Goal: Task Accomplishment & Management: Manage account settings

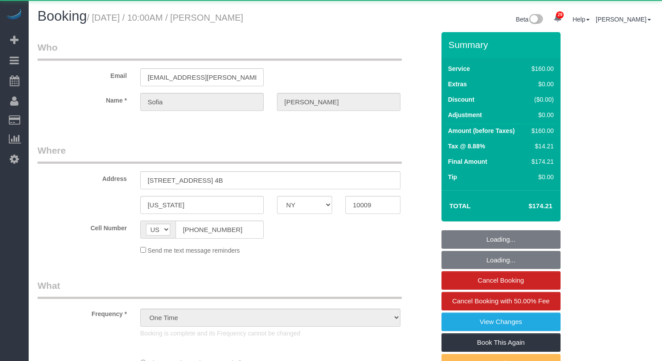
select select "NY"
select select "object:1047"
select select "spot1"
select select "number:89"
select select "number:90"
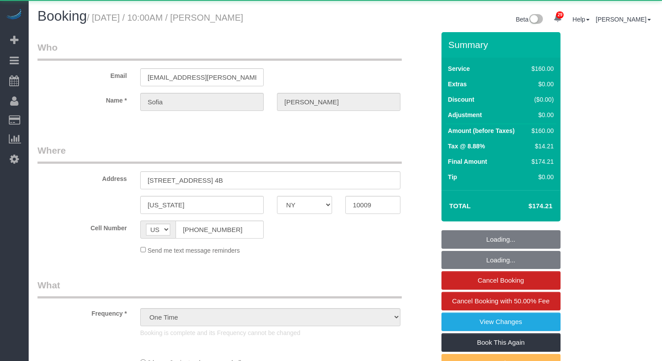
select select "number:15"
select select "number:5"
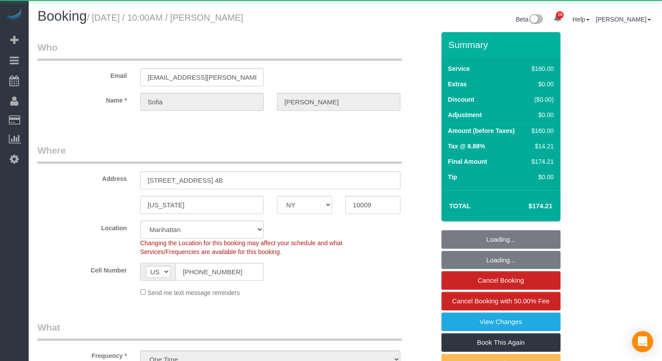
select select "string:stripe-pm_1SAgS84VGloSiKo7Rm2wK1xC"
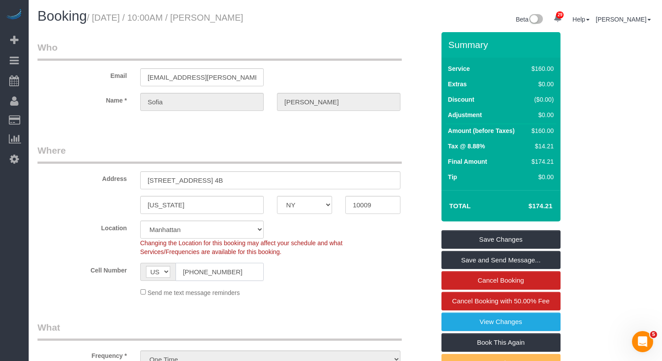
drag, startPoint x: 231, startPoint y: 272, endPoint x: 171, endPoint y: 272, distance: 59.9
click at [171, 272] on div "AF AL DZ AD AO AI AQ AG AR AM AW AU AT AZ BS BH BD BB BY BE BZ BJ BM BT BO BA B…" at bounding box center [201, 272] width 123 height 18
